Goal: Task Accomplishment & Management: Complete application form

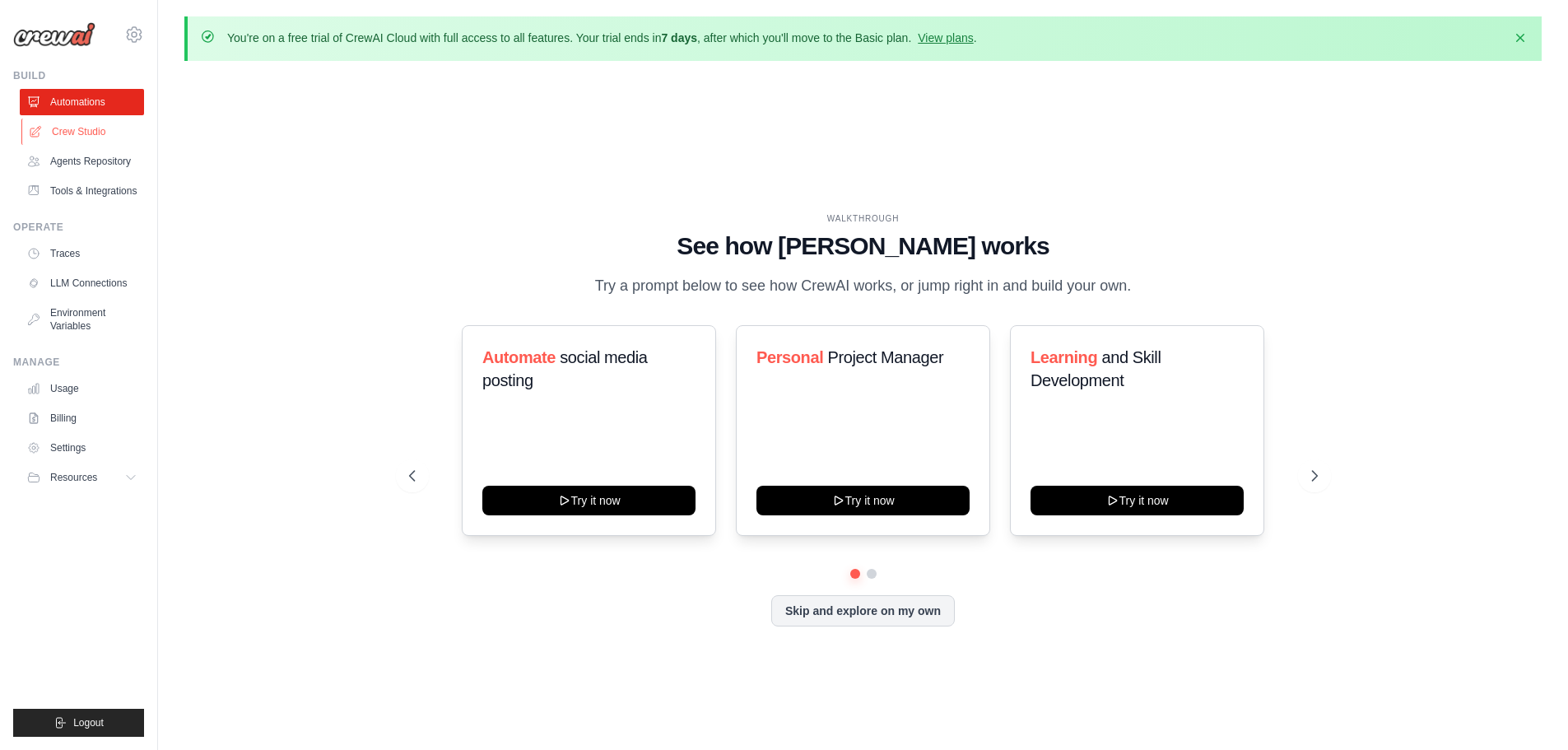
click at [98, 130] on link "Crew Studio" at bounding box center [84, 131] width 124 height 26
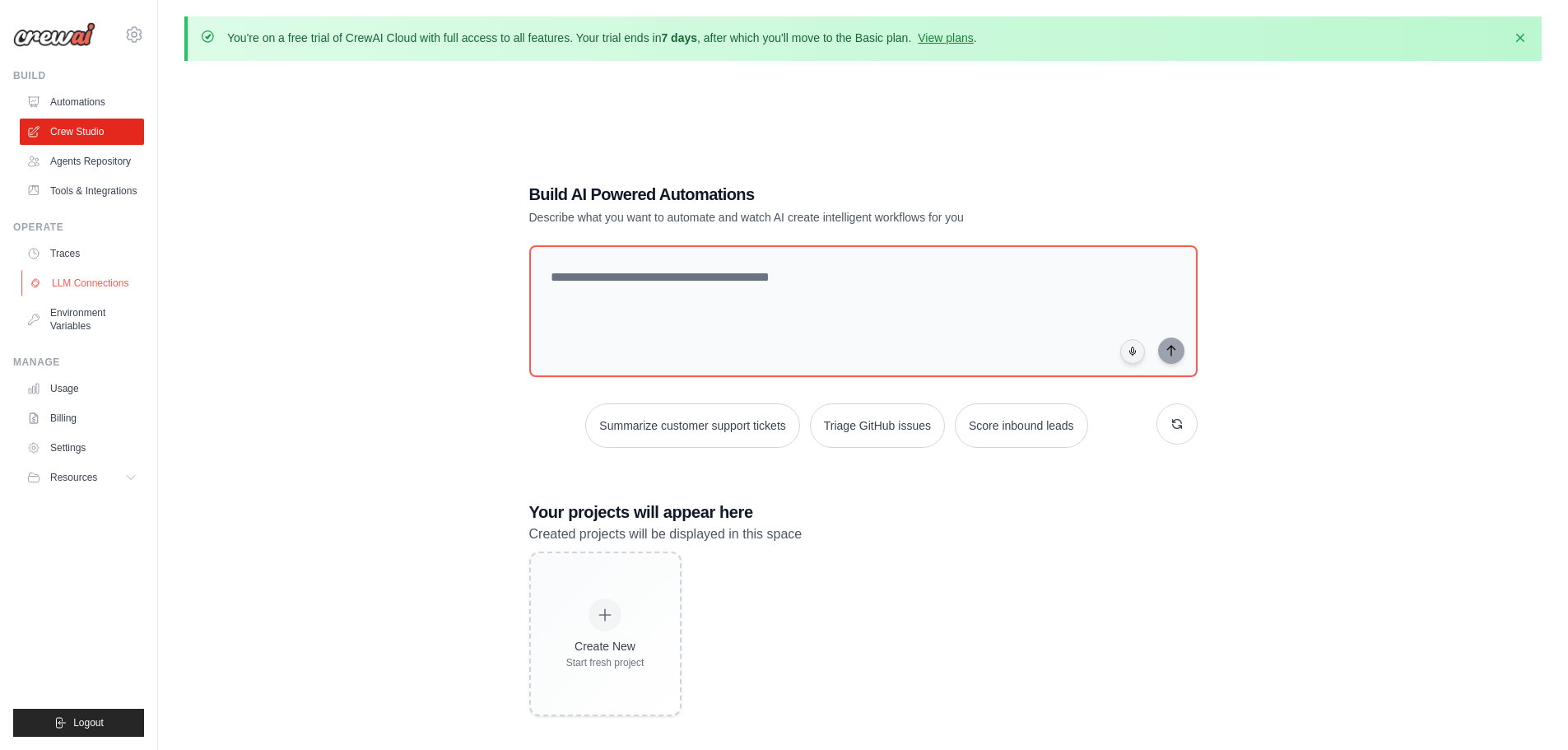
click at [117, 282] on link "LLM Connections" at bounding box center [84, 282] width 124 height 26
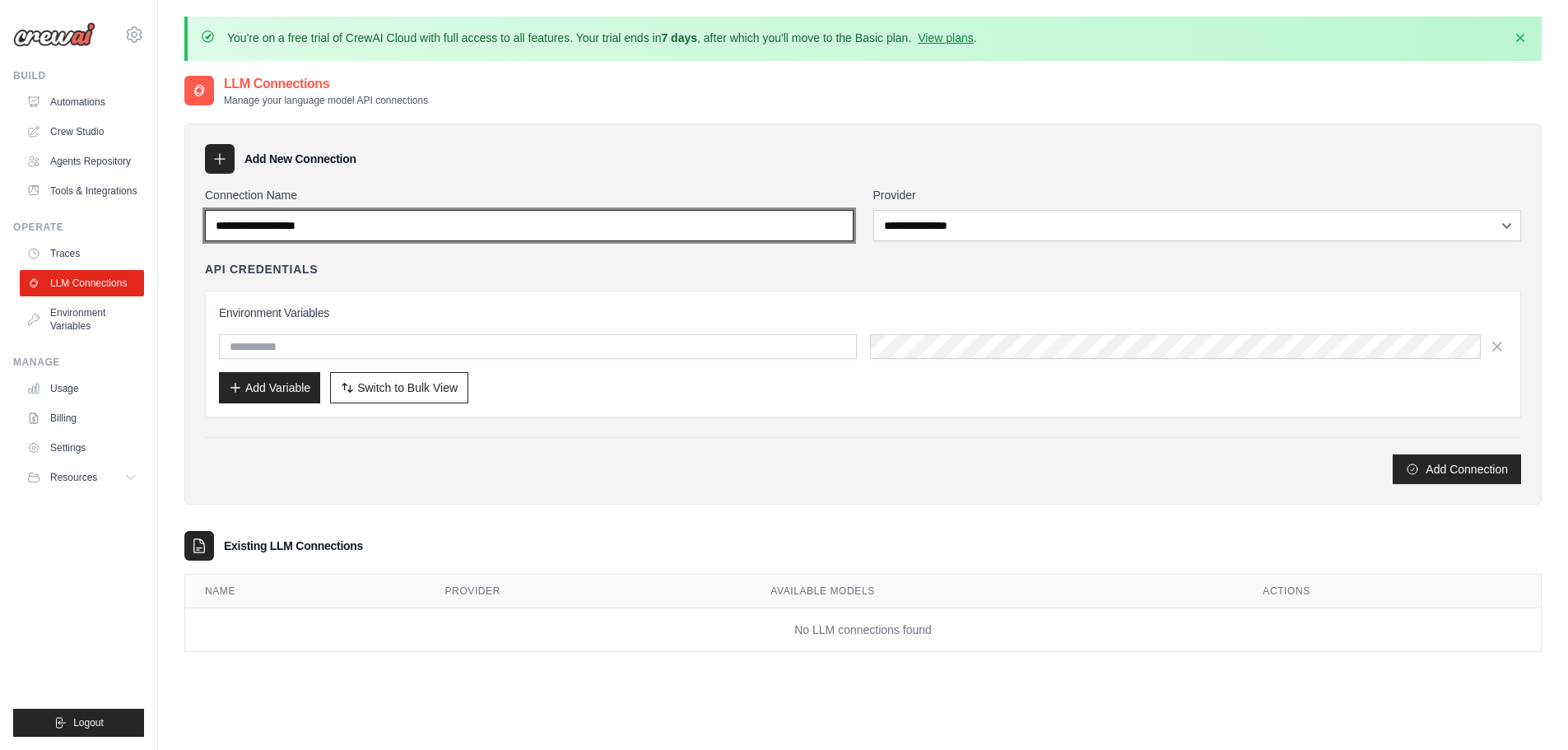
click at [332, 225] on input "Connection Name" at bounding box center [529, 225] width 648 height 31
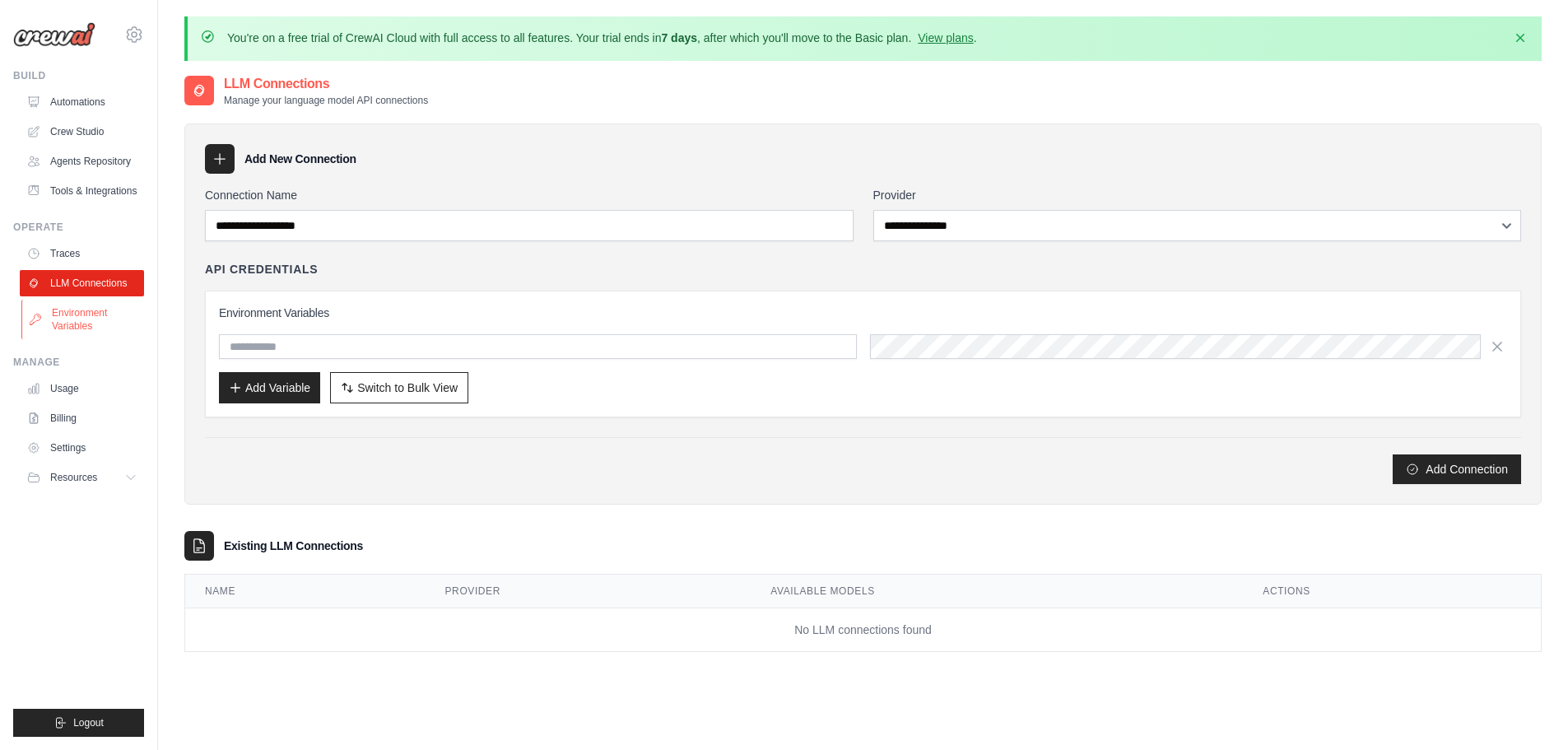
click at [64, 314] on link "Environment Variables" at bounding box center [84, 319] width 124 height 40
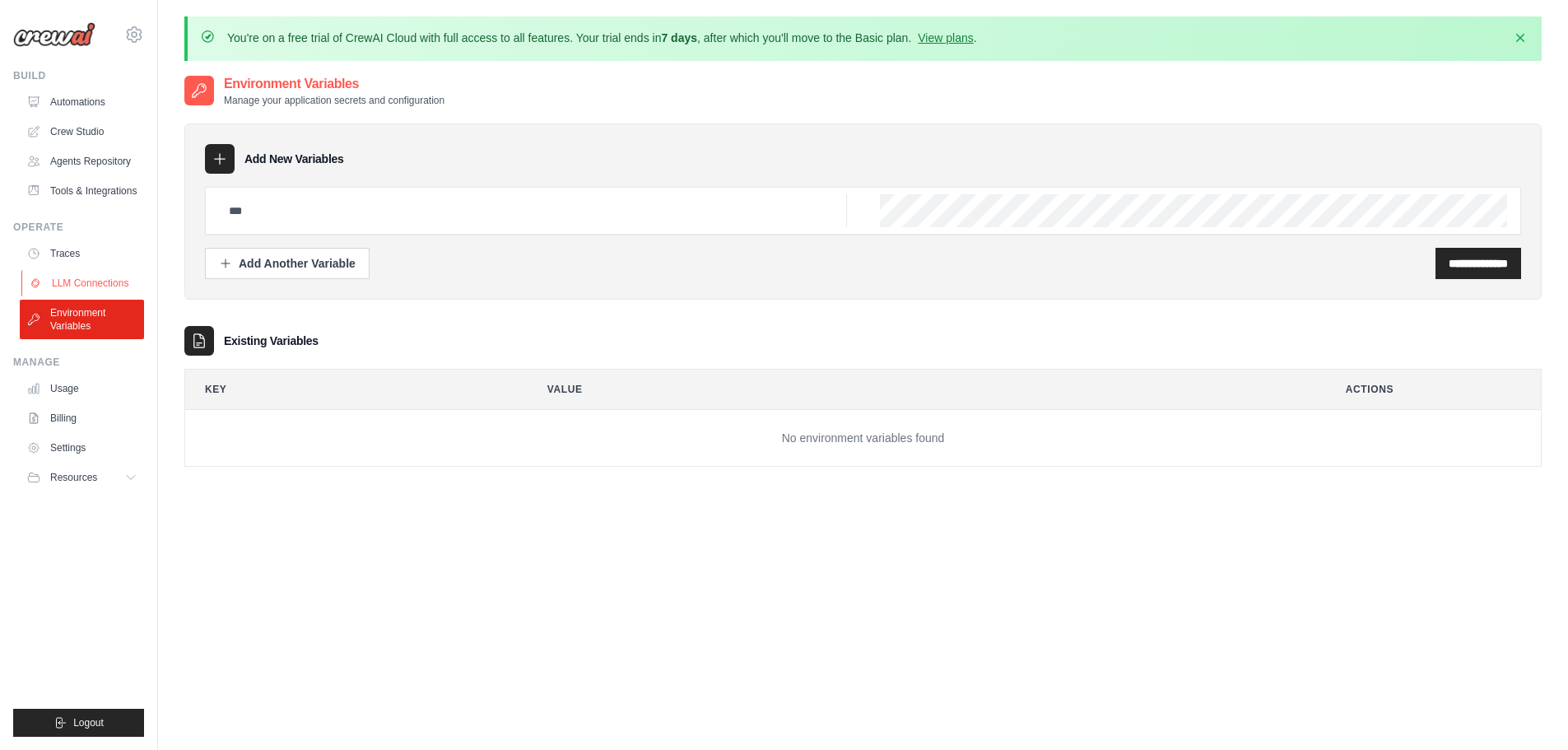
click at [80, 281] on link "LLM Connections" at bounding box center [84, 282] width 124 height 26
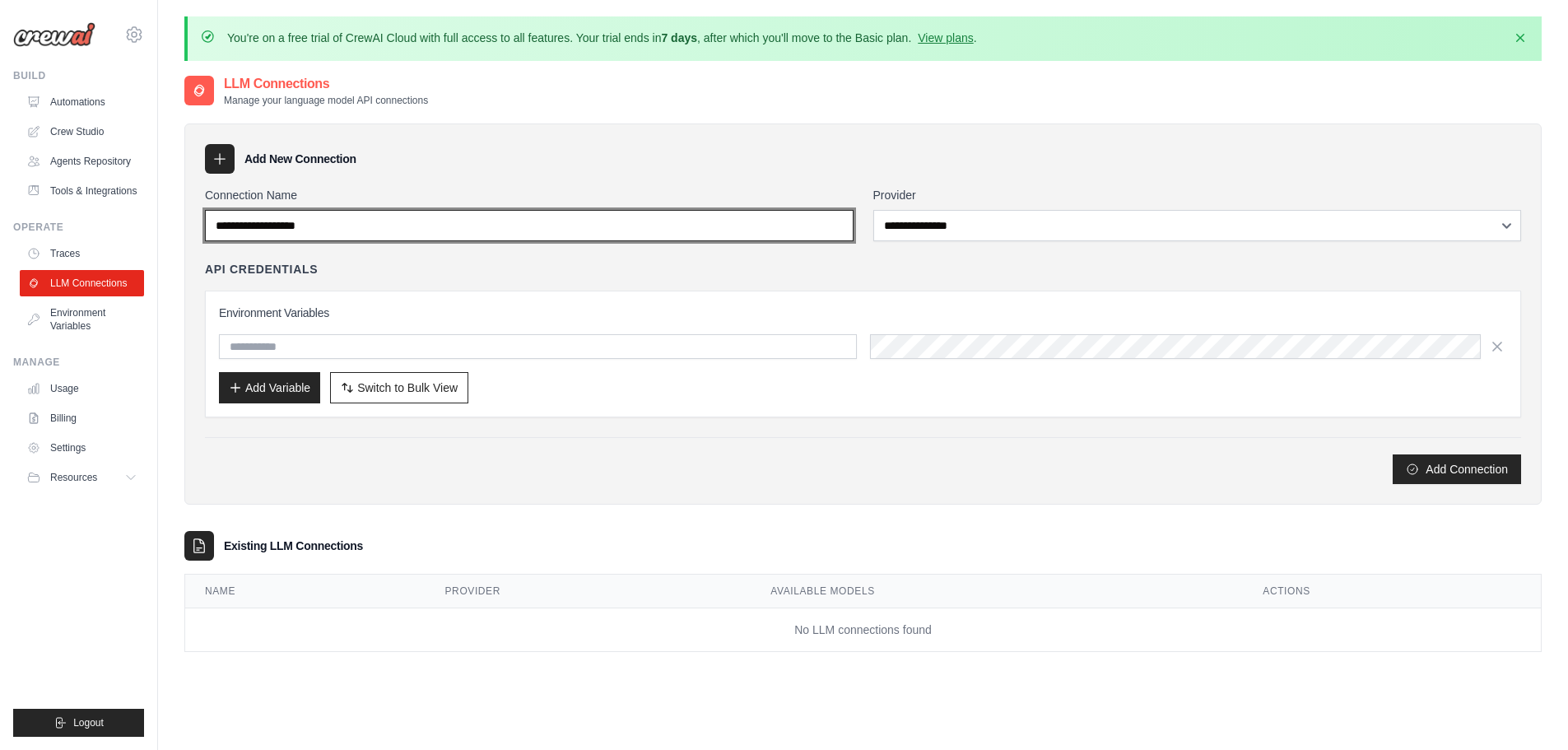
drag, startPoint x: 364, startPoint y: 220, endPoint x: 169, endPoint y: 220, distance: 195.0
click at [169, 220] on div "You're on a free trial of CrewAI Cloud with full access to all features. Your t…" at bounding box center [863, 421] width 1410 height 808
type input "****"
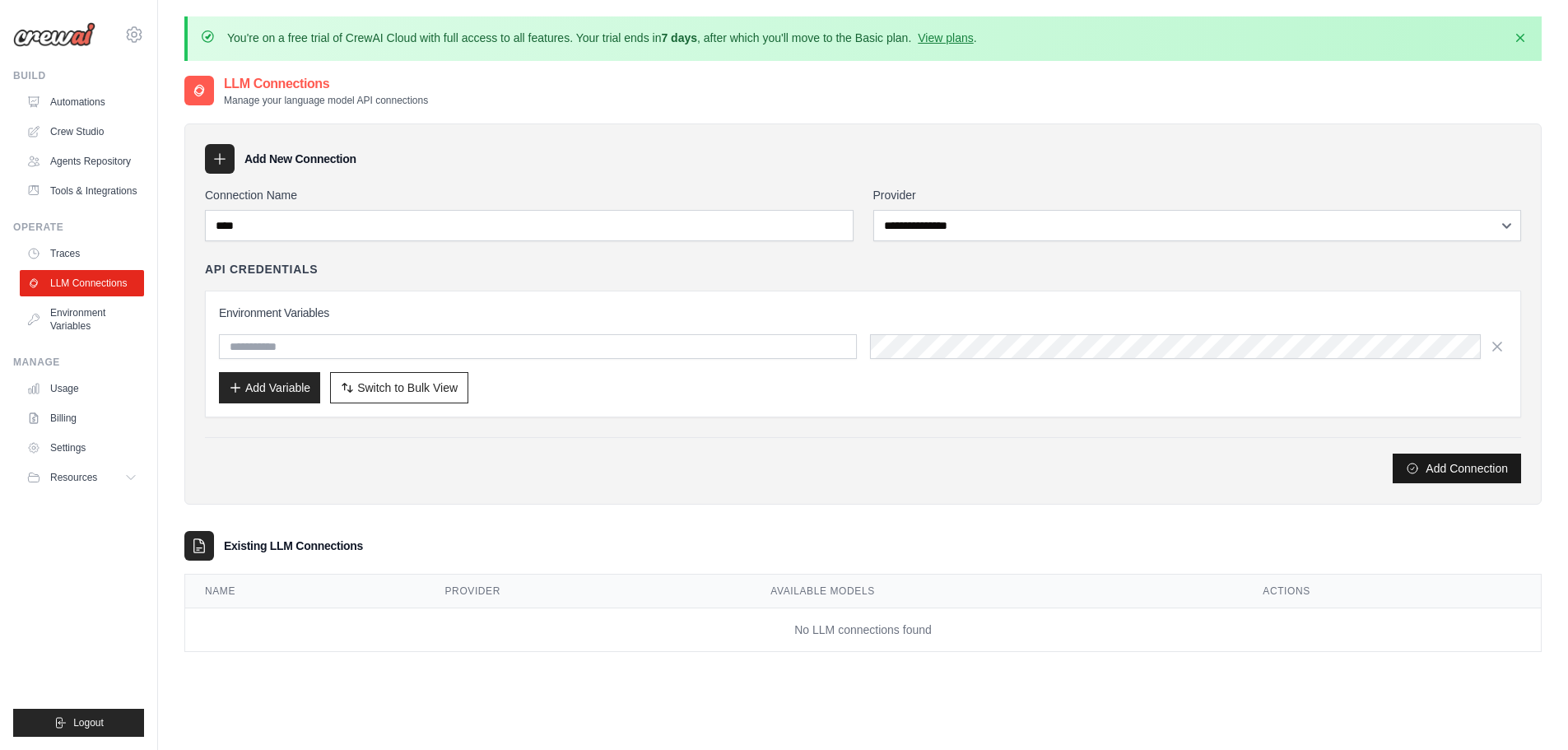
click at [1466, 474] on button "Add Connection" at bounding box center [1456, 469] width 128 height 30
click at [941, 65] on div "You're on a free trial of CrewAI Cloud with full access to all features. Your t…" at bounding box center [863, 421] width 1410 height 808
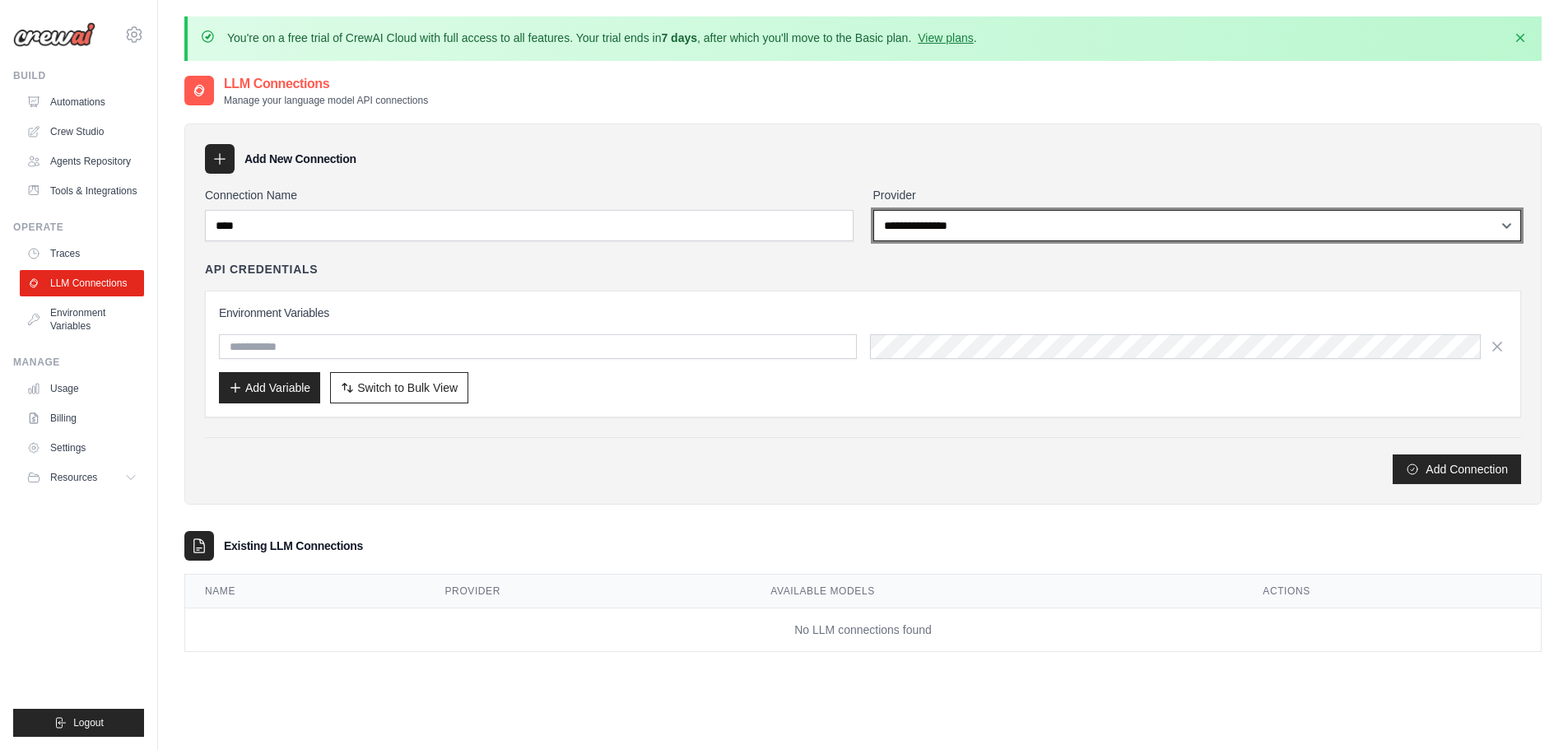
click at [1078, 221] on select "**********" at bounding box center [1197, 225] width 648 height 31
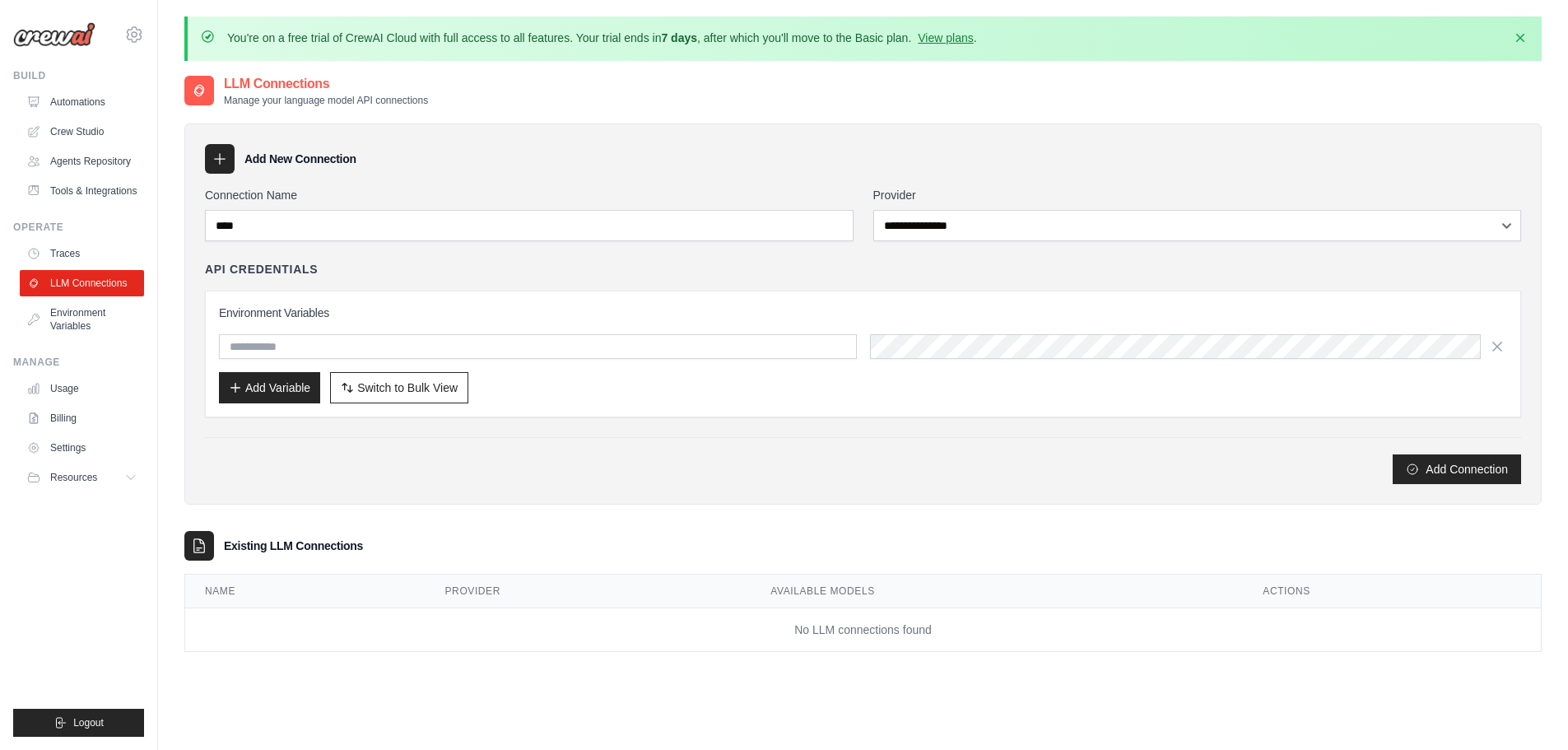
click at [518, 167] on div "Add New Connection" at bounding box center [862, 159] width 1315 height 30
click at [98, 96] on link "Automations" at bounding box center [84, 101] width 124 height 26
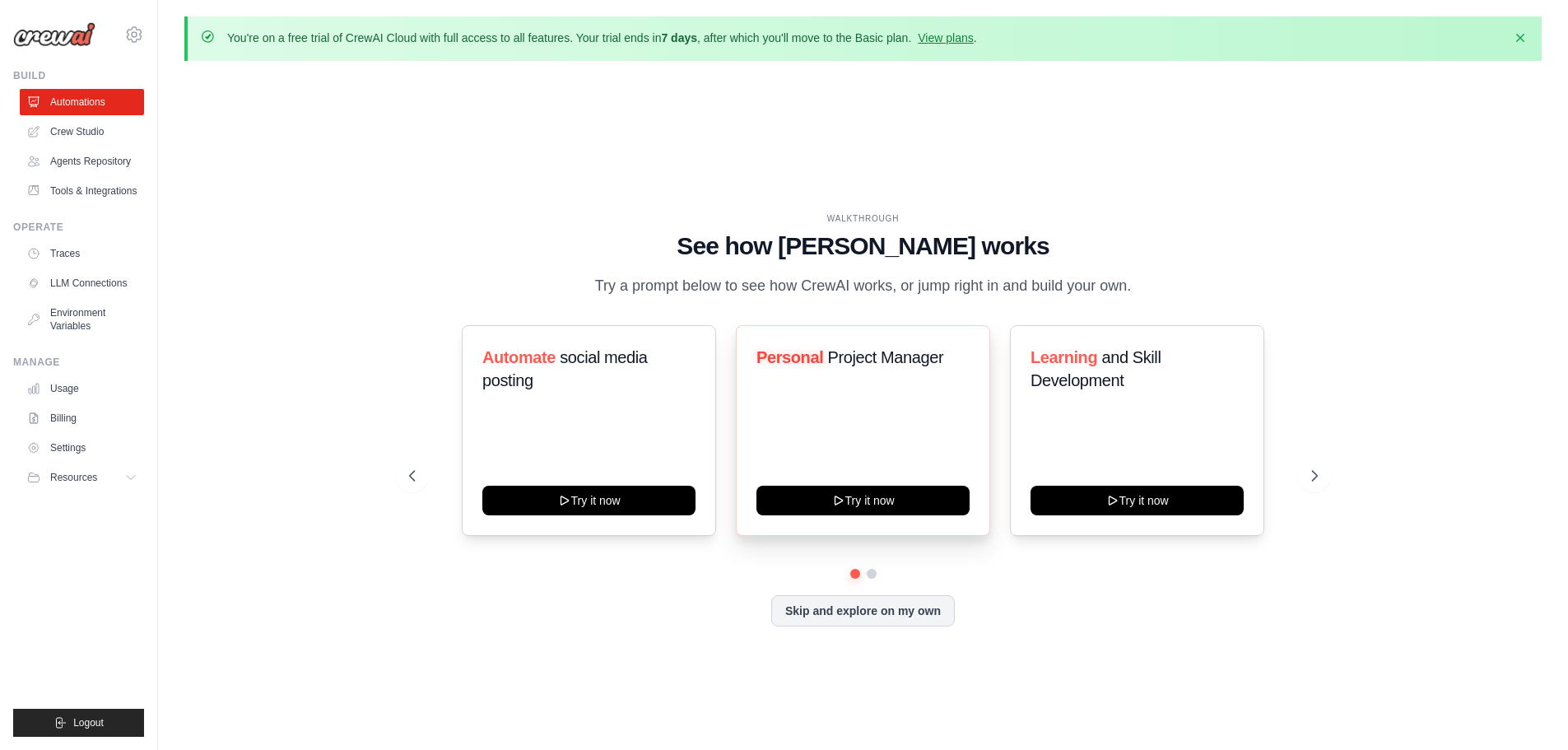
click at [886, 385] on div "Personal Project Manager Try it now" at bounding box center [863, 431] width 255 height 211
click at [886, 618] on button "Skip and explore on my own" at bounding box center [863, 609] width 184 height 31
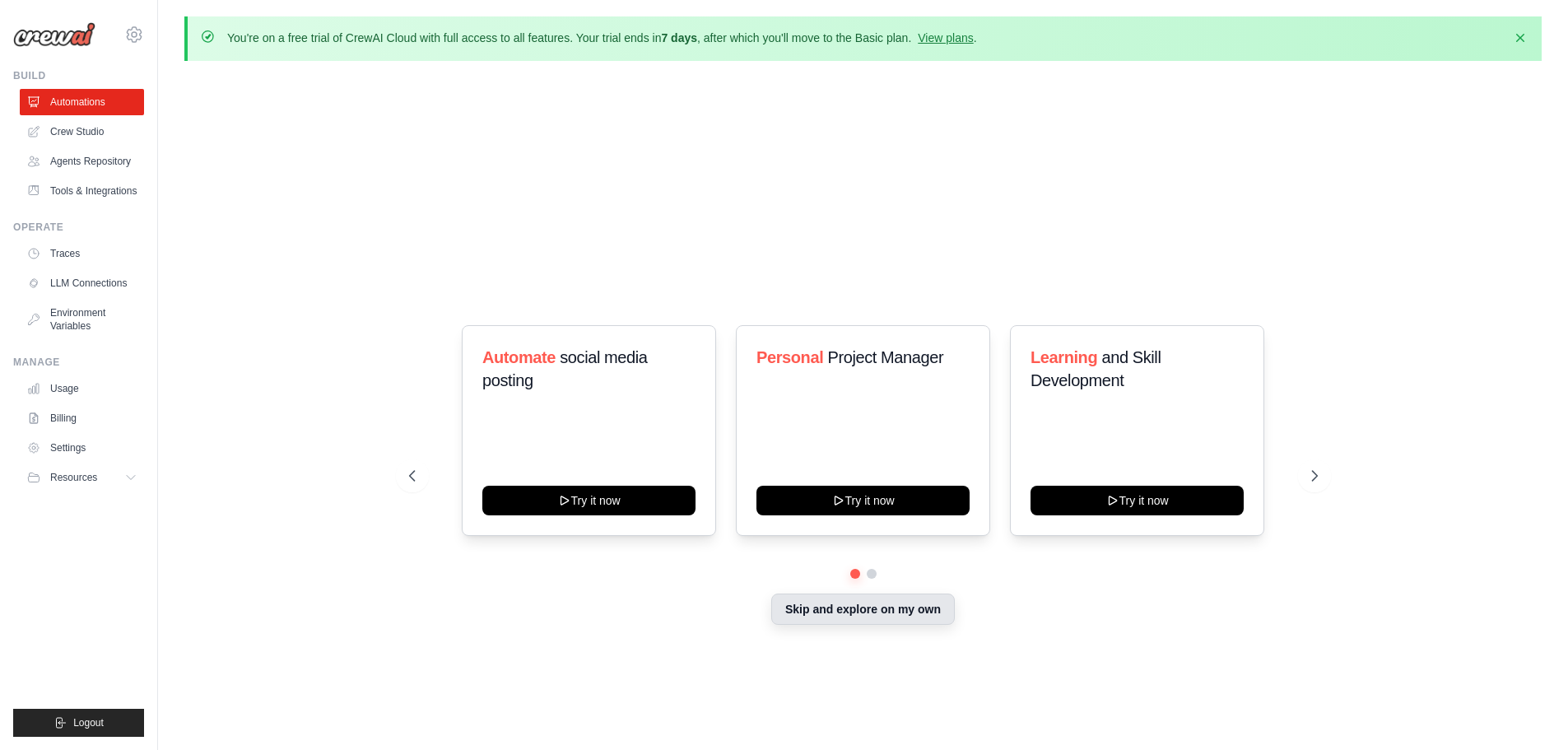
click at [886, 618] on button "Skip and explore on my own" at bounding box center [863, 609] width 184 height 31
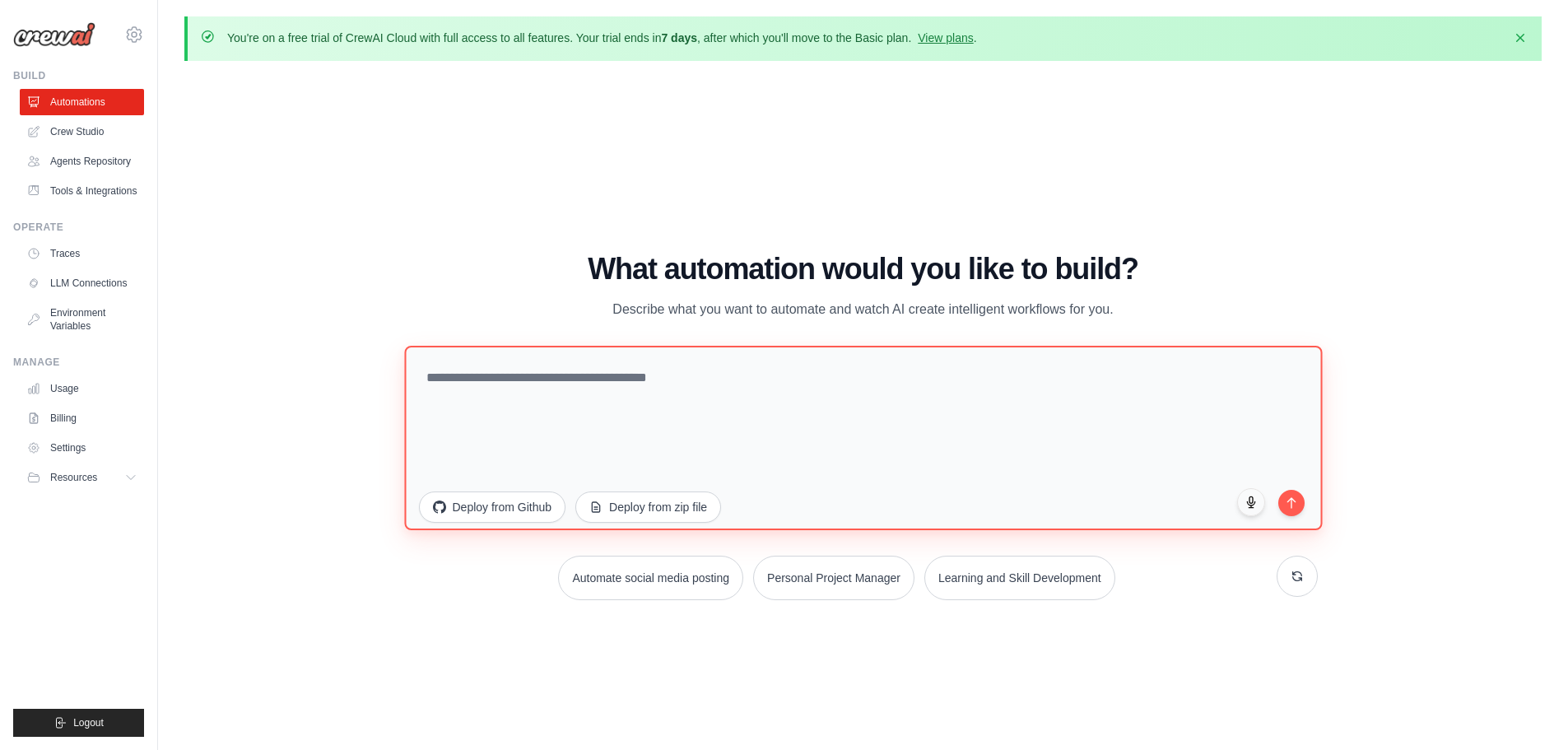
click at [621, 378] on textarea at bounding box center [862, 437] width 918 height 184
type textarea "**"
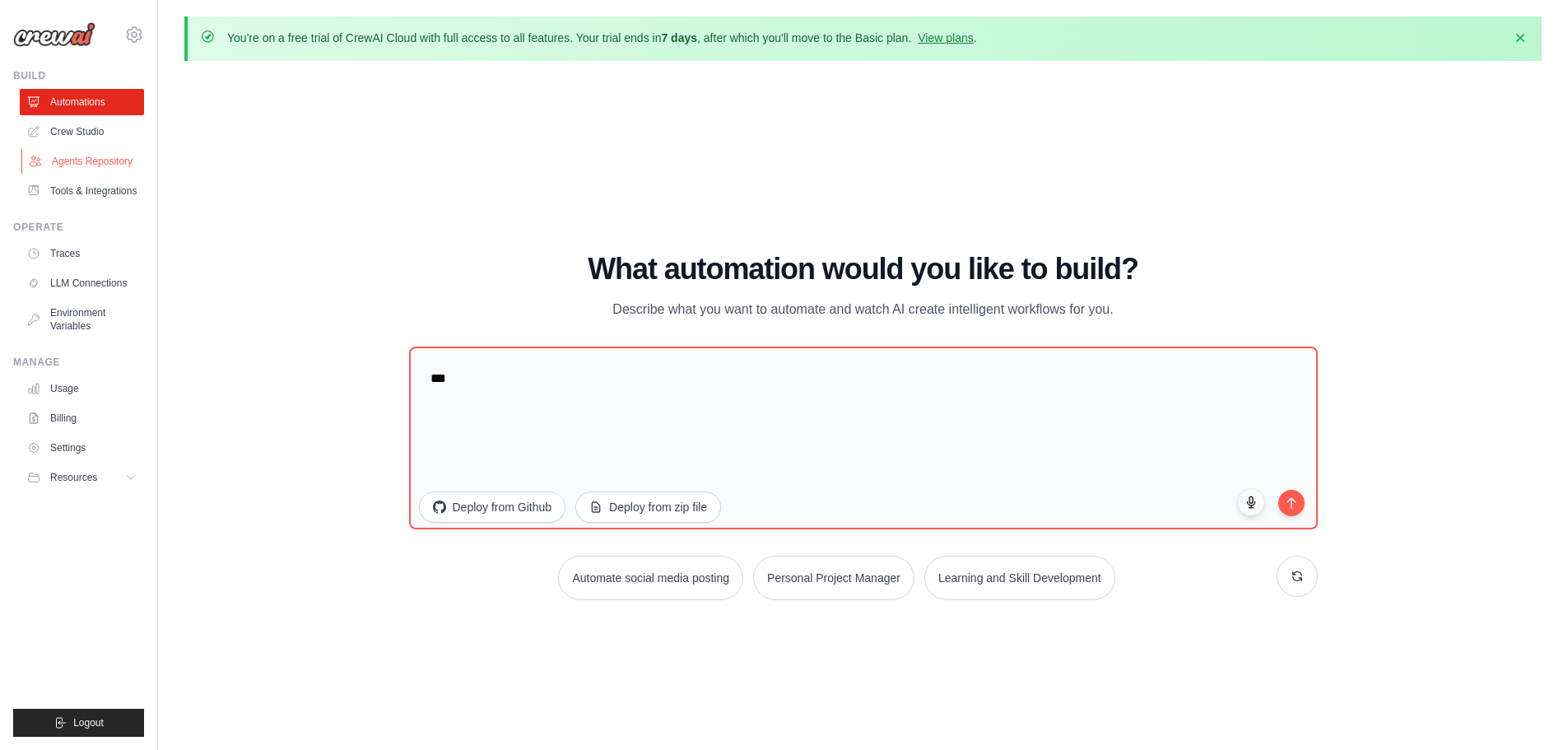
click at [102, 160] on link "Agents Repository" at bounding box center [84, 161] width 124 height 26
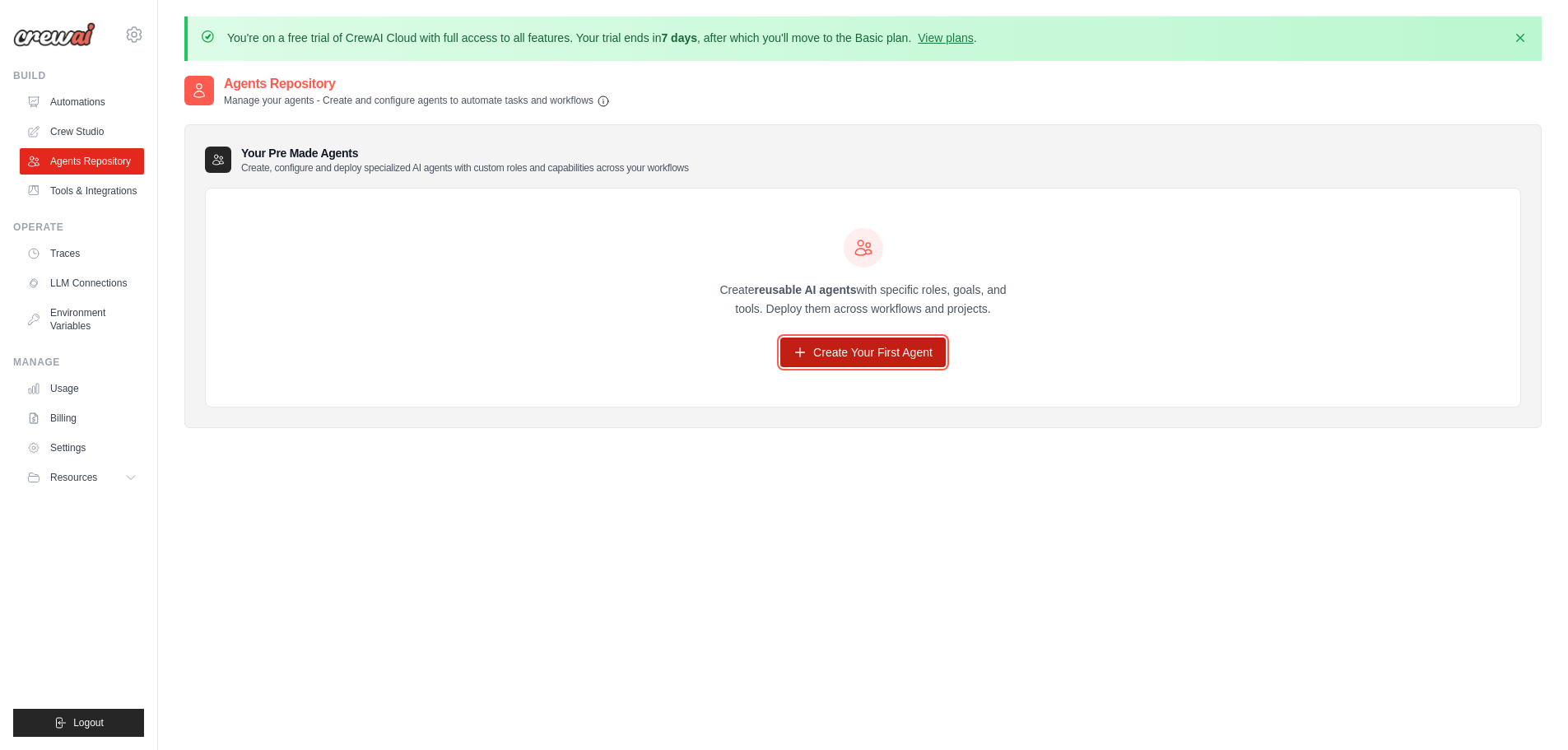
click at [853, 357] on link "Create Your First Agent" at bounding box center [863, 352] width 165 height 30
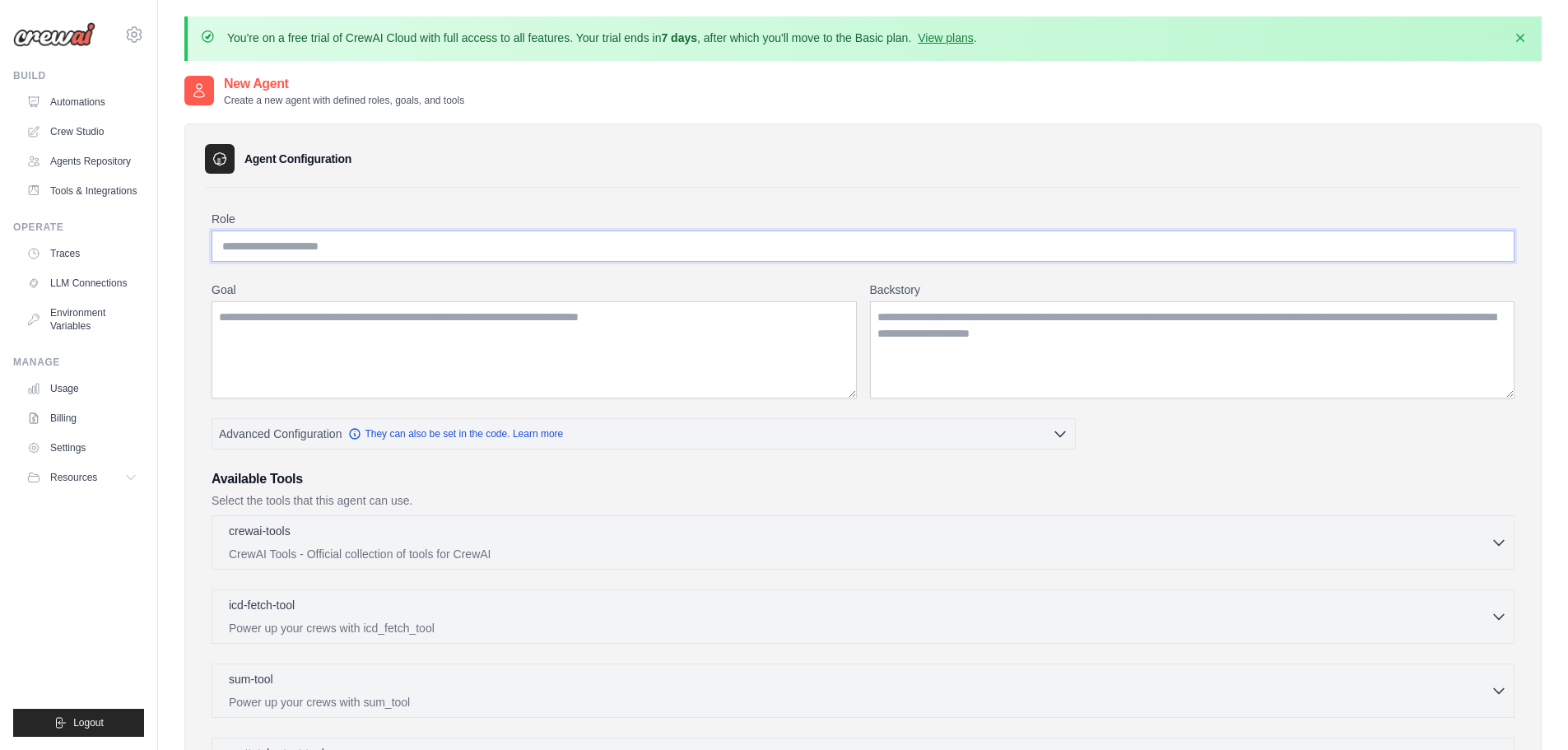
click at [460, 238] on input "Role" at bounding box center [863, 246] width 1303 height 31
click at [478, 373] on textarea "Goal" at bounding box center [534, 350] width 645 height 97
click at [1528, 35] on button "Dismiss" at bounding box center [1519, 37] width 26 height 26
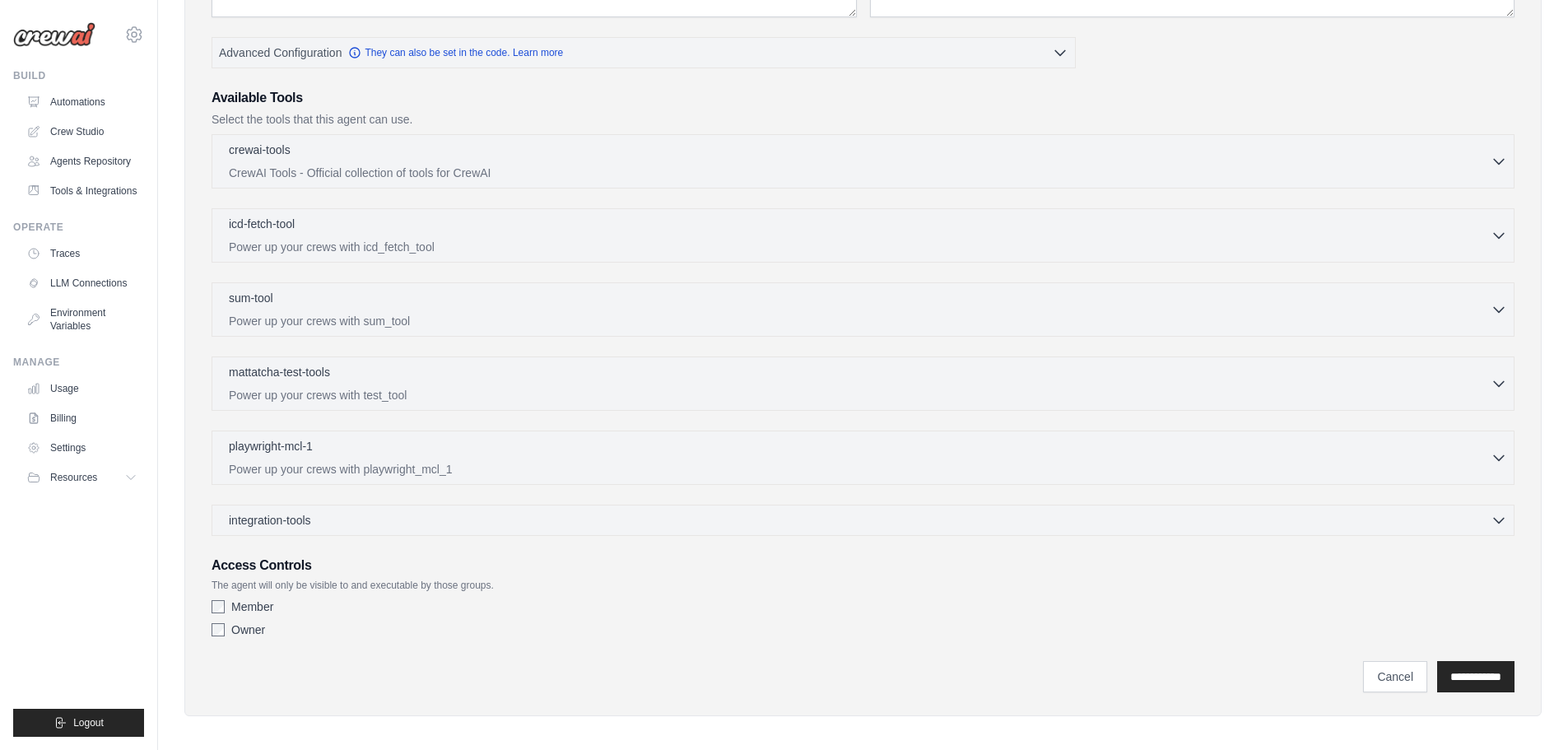
scroll to position [332, 0]
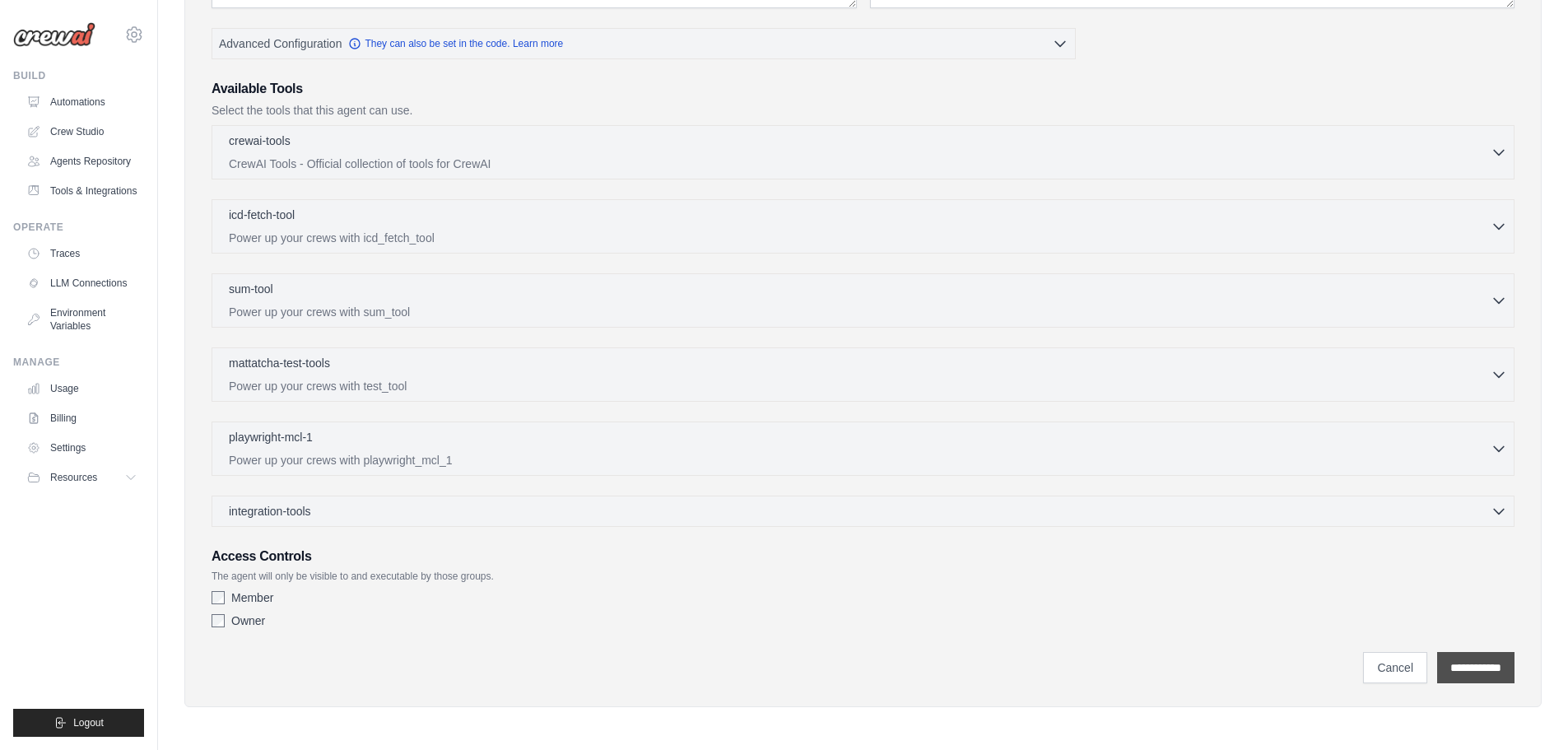
click at [1448, 672] on input "**********" at bounding box center [1476, 667] width 78 height 31
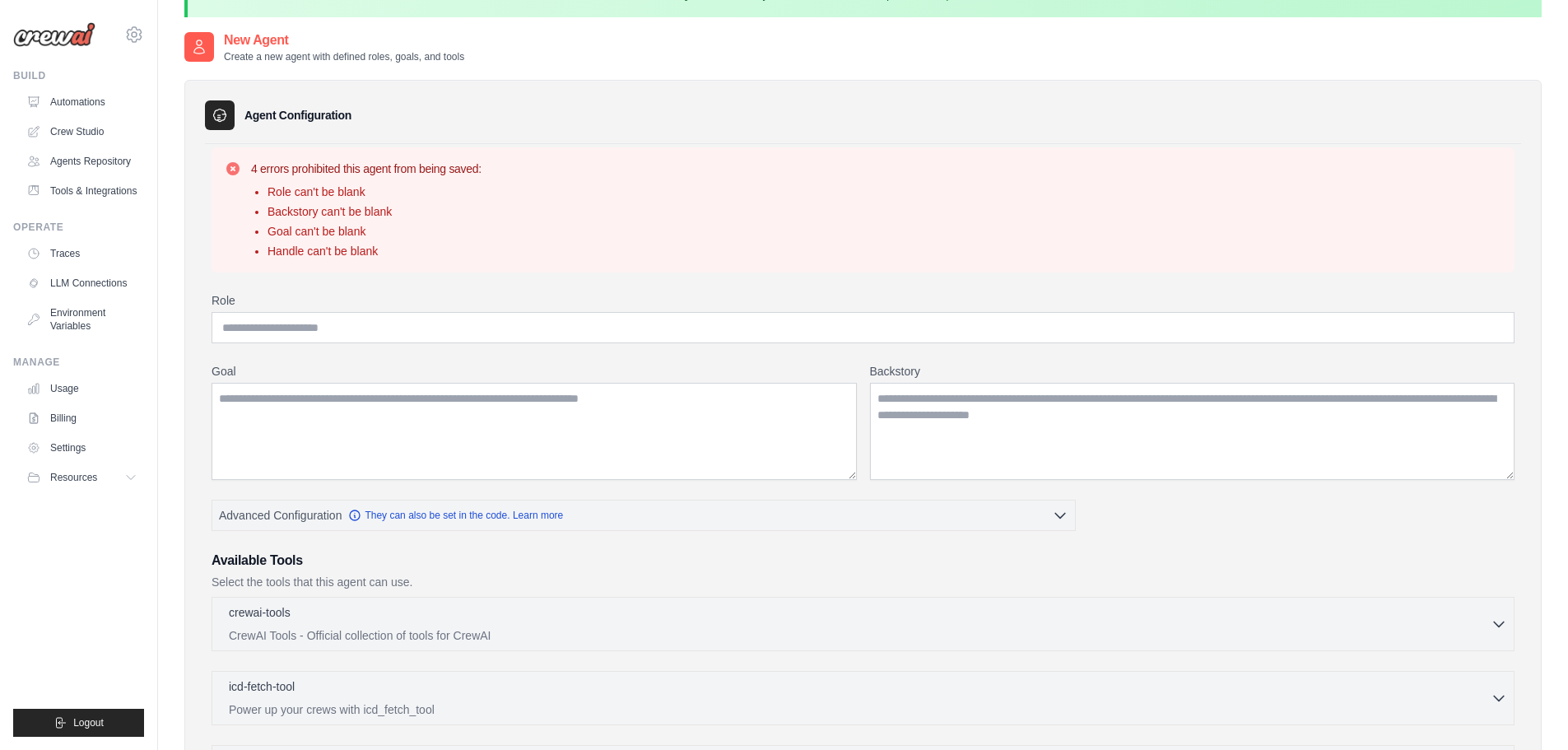
scroll to position [0, 0]
